Goal: Find specific page/section: Find specific page/section

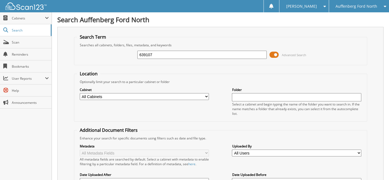
type input "639107"
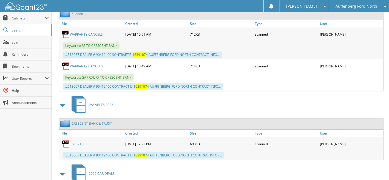
scroll to position [302, 0]
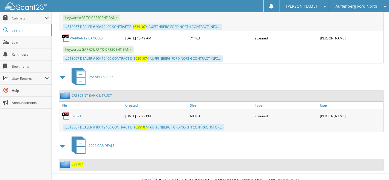
click at [76, 162] on span "639107" at bounding box center [77, 164] width 12 height 5
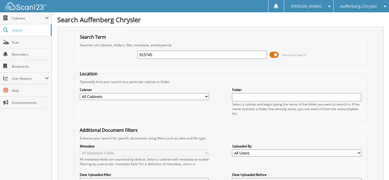
type input "915745"
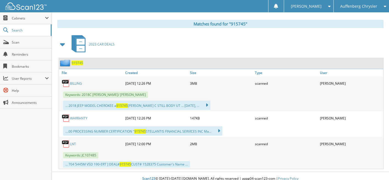
click at [77, 61] on span "915745" at bounding box center [77, 63] width 12 height 5
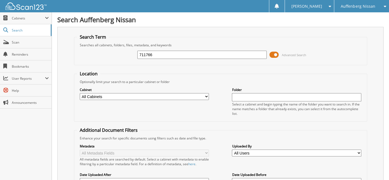
type input "711766"
click at [17, 40] on span "Scan" at bounding box center [30, 42] width 37 height 5
